Goal: Obtain resource: Download file/media

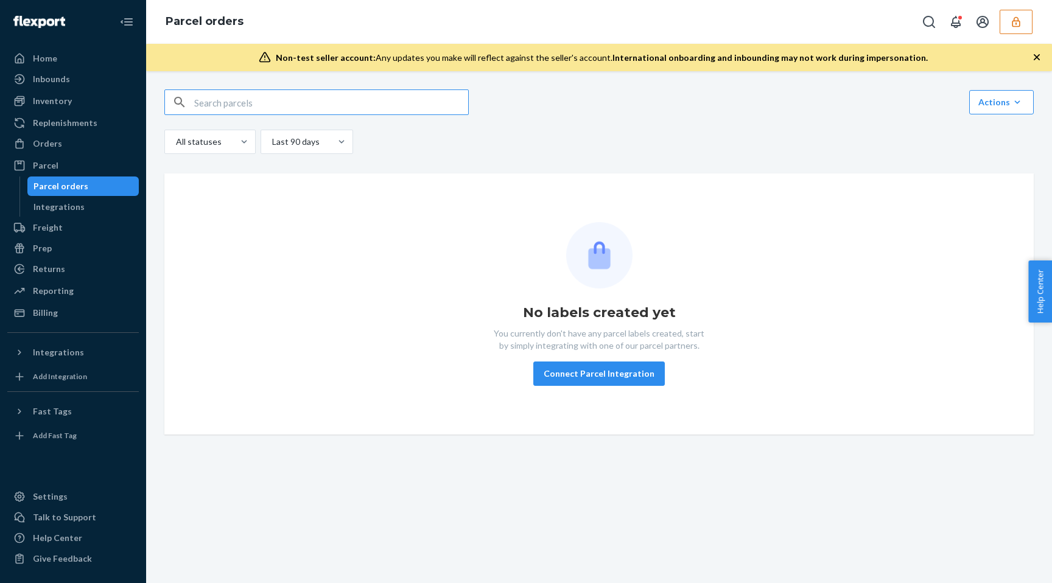
click at [1014, 21] on icon "button" at bounding box center [1016, 22] width 12 height 12
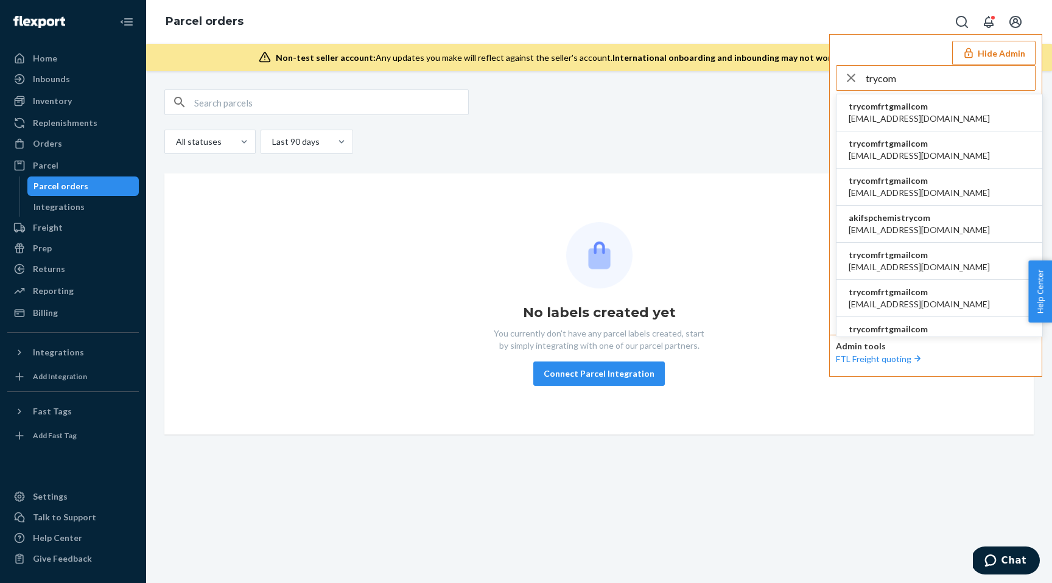
type input "trycom"
click at [958, 106] on li "trycomfrtgmailcom [EMAIL_ADDRESS][DOMAIN_NAME]" at bounding box center [939, 112] width 206 height 37
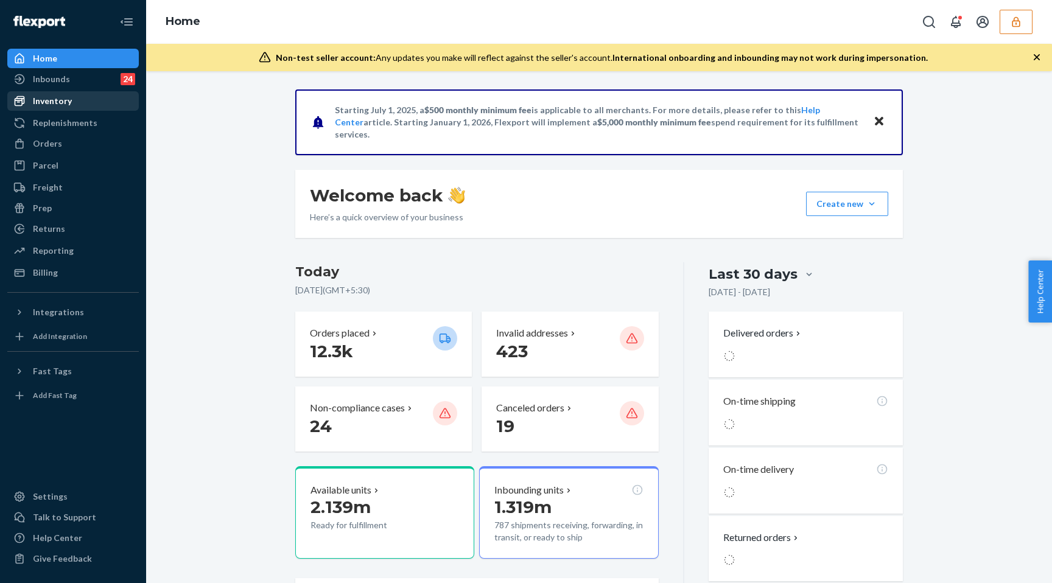
click at [68, 102] on div "Inventory" at bounding box center [52, 101] width 39 height 12
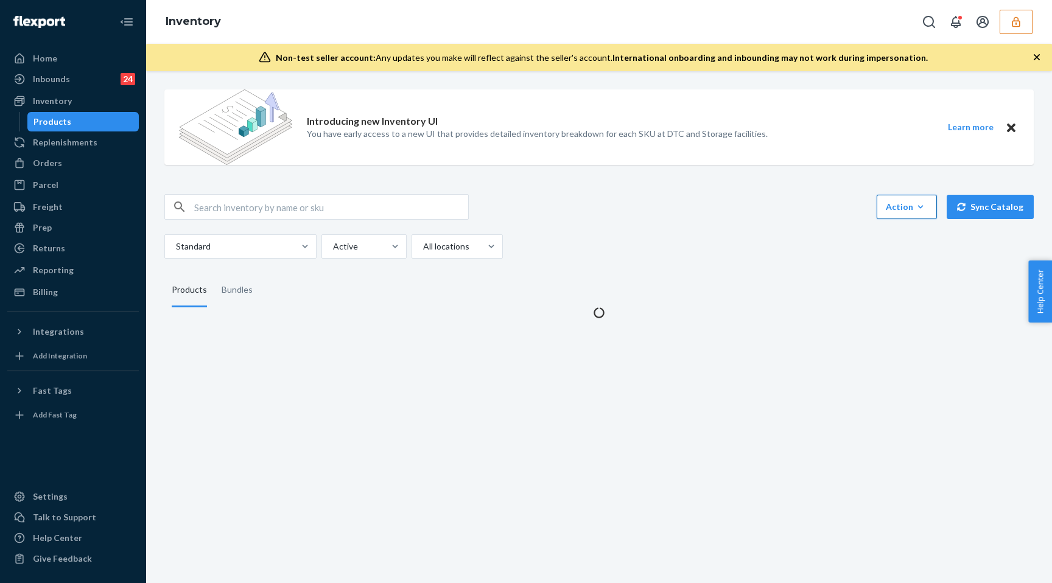
click at [906, 206] on div "Action" at bounding box center [906, 207] width 42 height 12
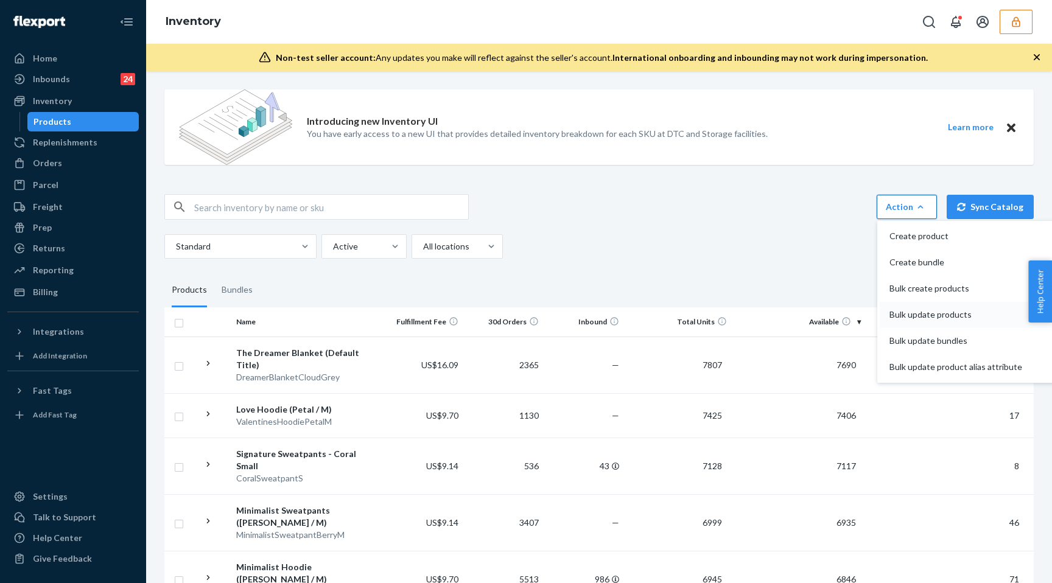
click at [945, 315] on span "Bulk update products" at bounding box center [955, 314] width 133 height 9
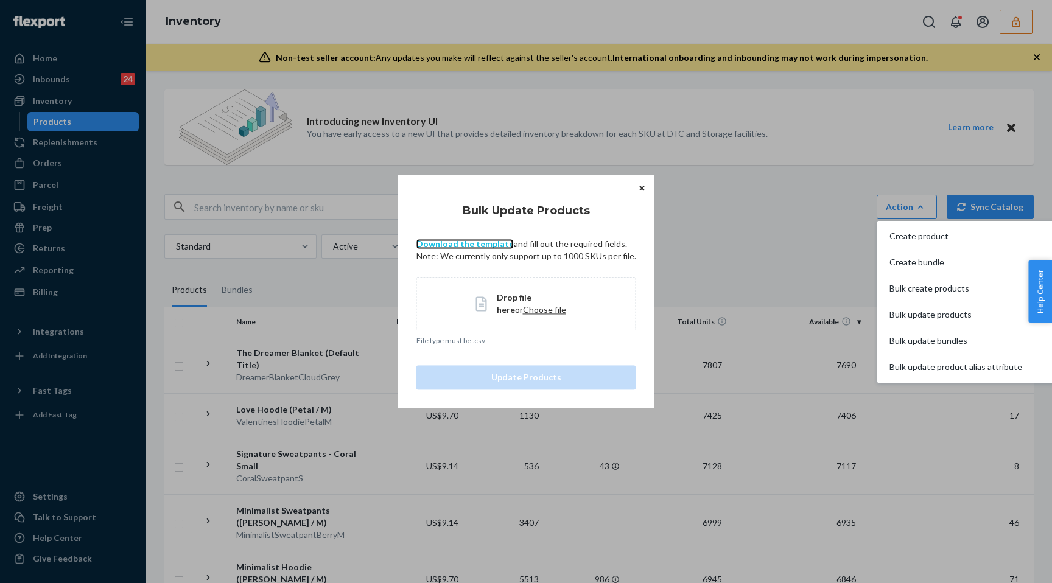
click at [484, 243] on link "Download the template" at bounding box center [464, 244] width 97 height 10
